Goal: Transaction & Acquisition: Purchase product/service

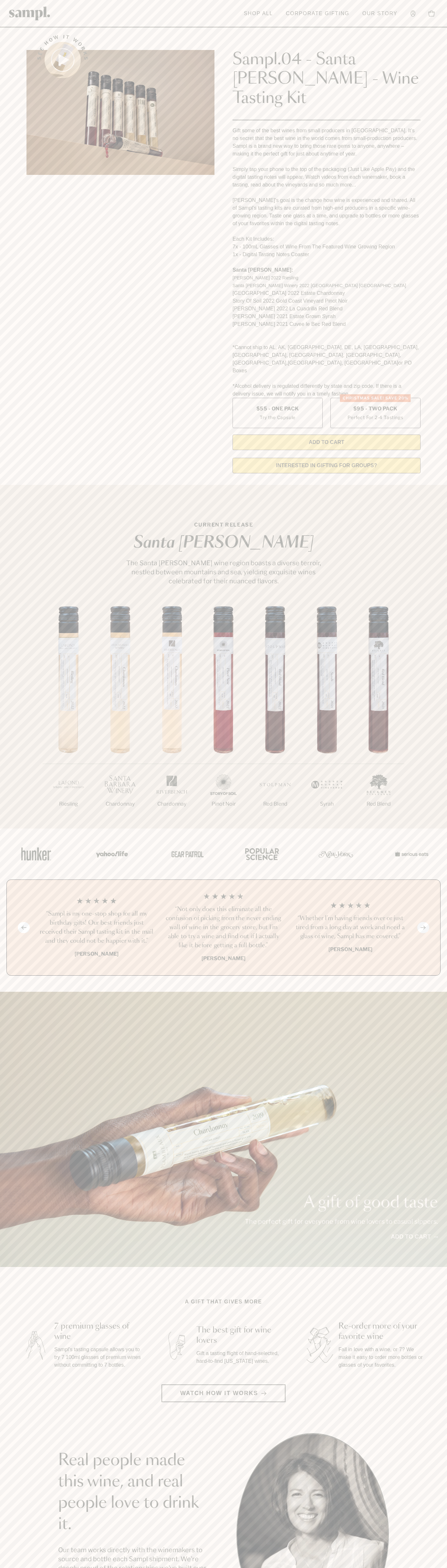
click at [94, 15] on header "Toggle navigation menu Shop All Corporate Gifting Our Story Account Story Shop …" at bounding box center [224, 13] width 447 height 27
click at [421, 606] on div "1/7 Riesling 2/7 Chardonnay 3/7" at bounding box center [224, 717] width 447 height 222
click at [209, 1567] on html "Skip to main content Toggle navigation menu Shop All Corporate Gifting Our Stor…" at bounding box center [224, 1304] width 447 height 2608
click at [32, 1531] on section "Real people made this wine, and real people love to drink it. Our team works di…" at bounding box center [224, 1533] width 447 height 201
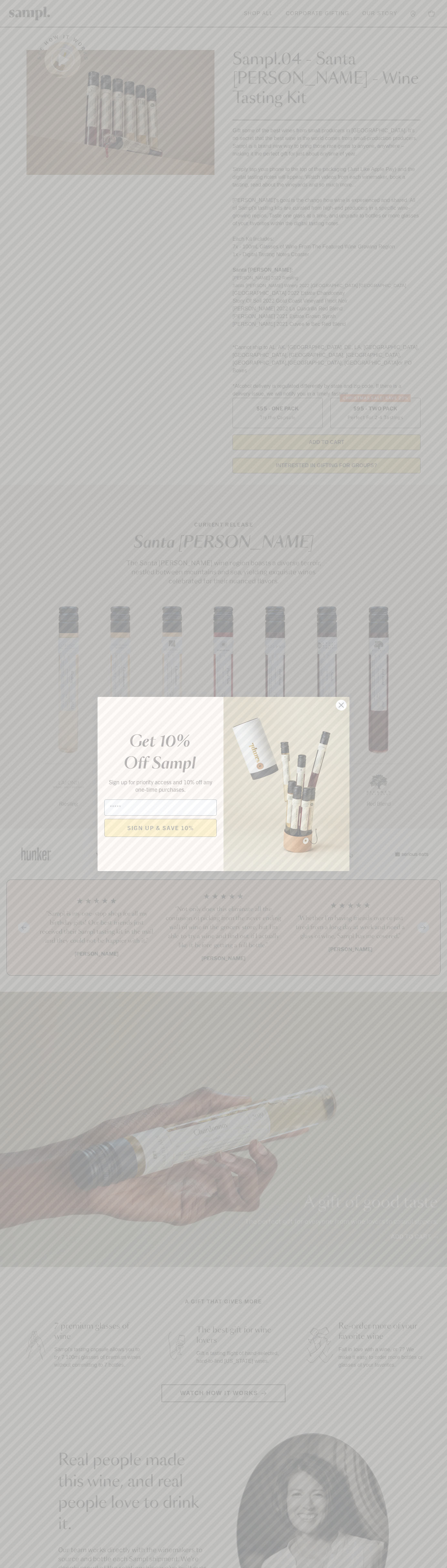
click at [341, 705] on icon "Close dialog" at bounding box center [341, 705] width 4 height 4
